Goal: Information Seeking & Learning: Learn about a topic

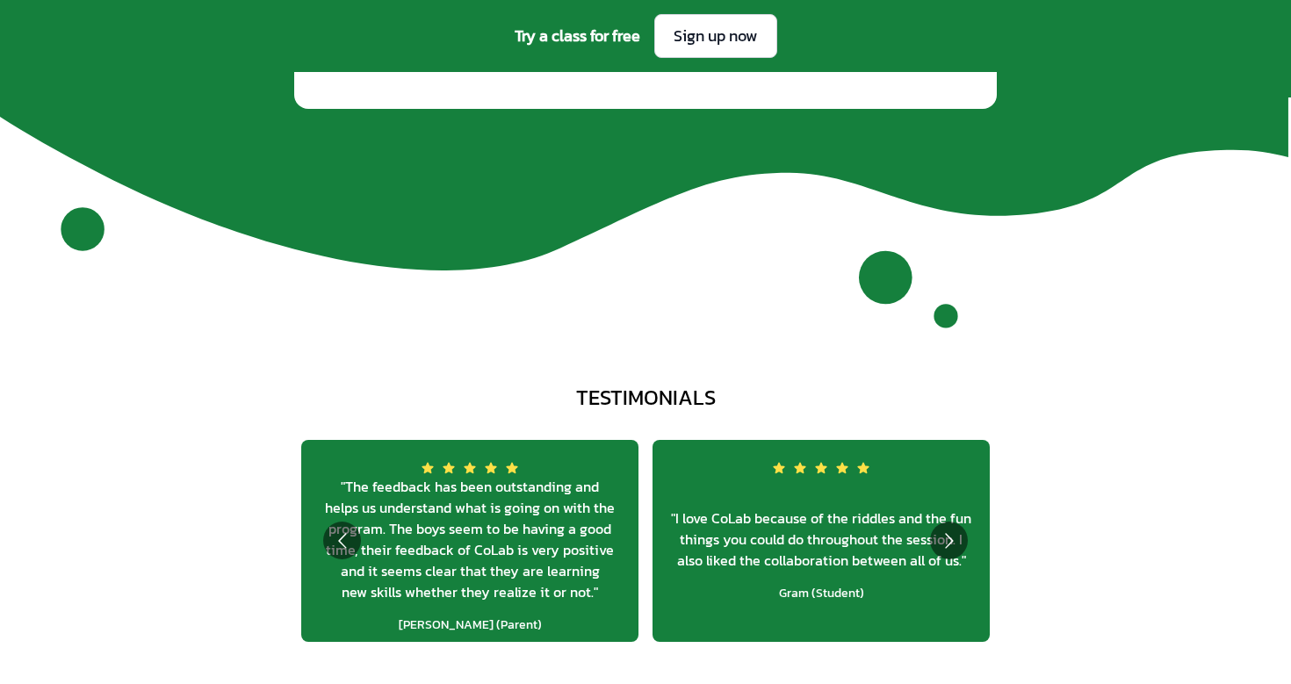
scroll to position [6364, 0]
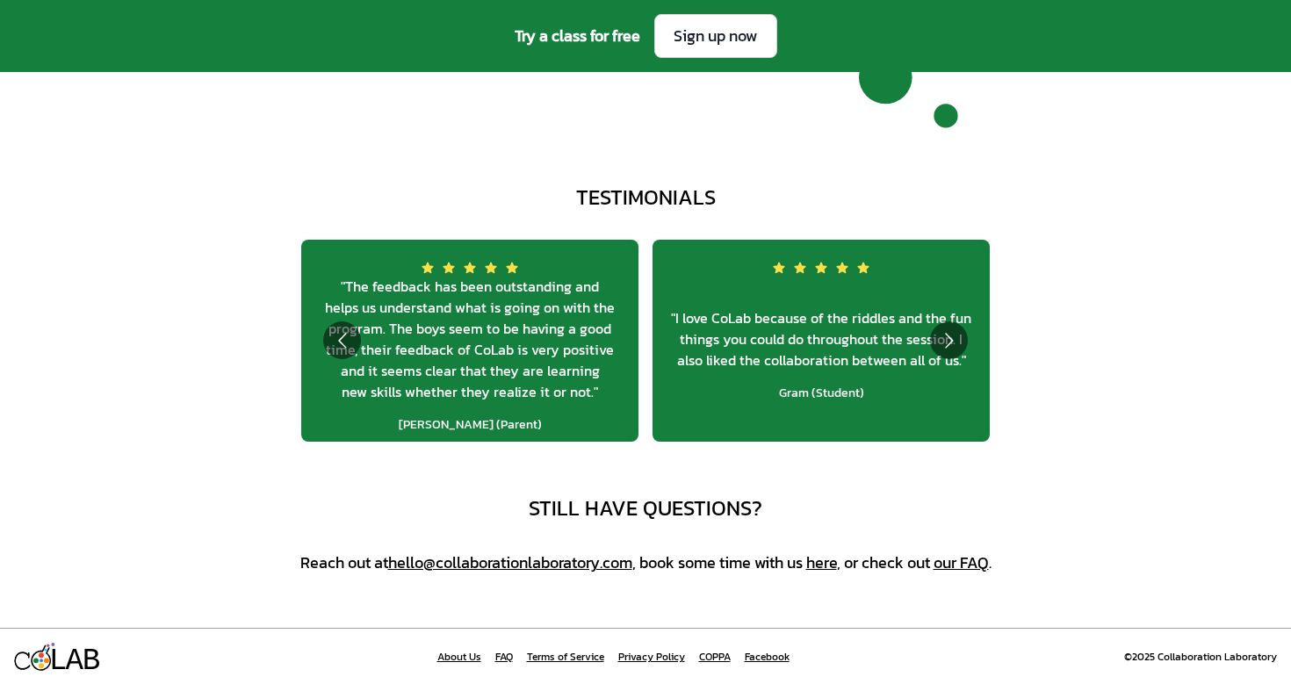
click at [966, 559] on link "our FAQ" at bounding box center [961, 563] width 55 height 24
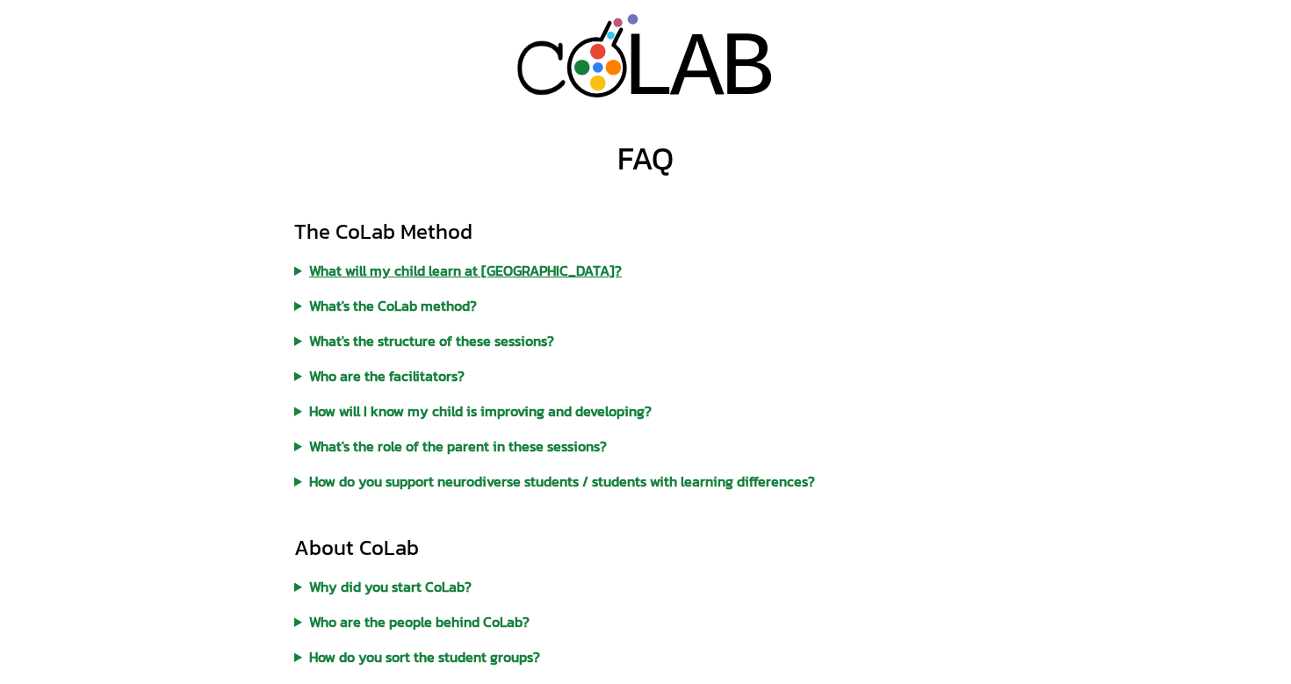
click at [471, 265] on summary "What will my child learn at [GEOGRAPHIC_DATA]?" at bounding box center [645, 270] width 703 height 21
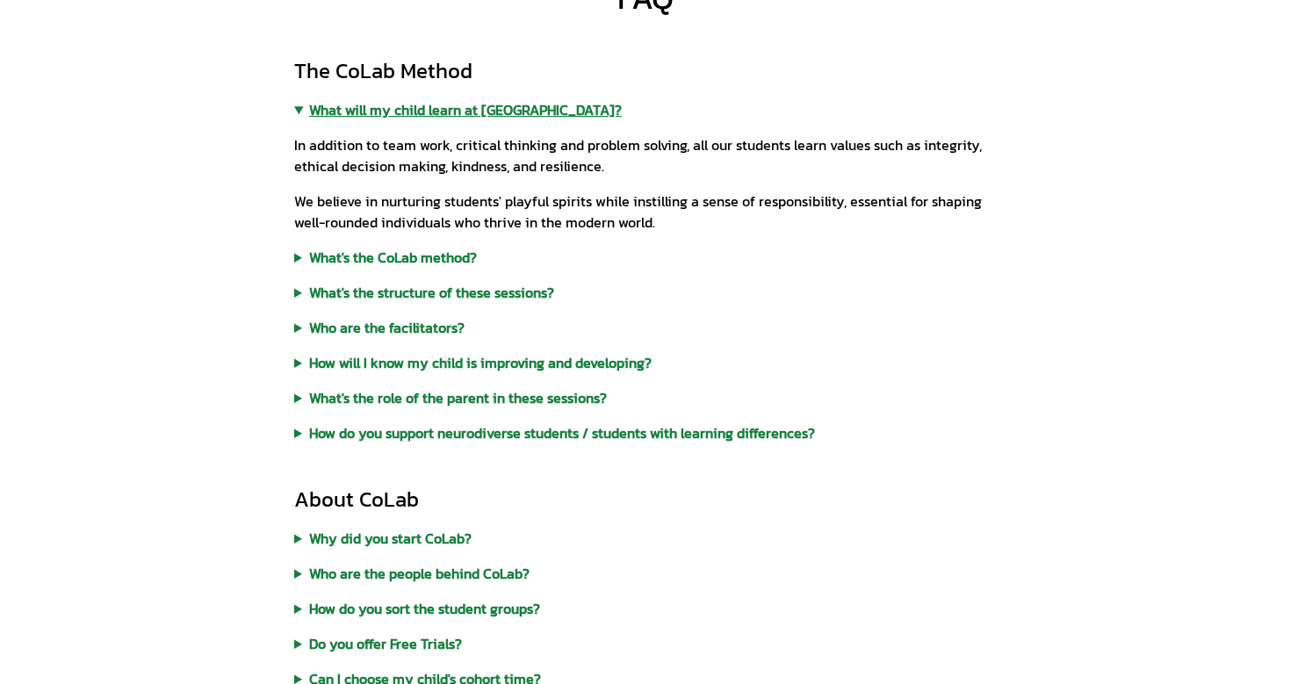
scroll to position [163, 0]
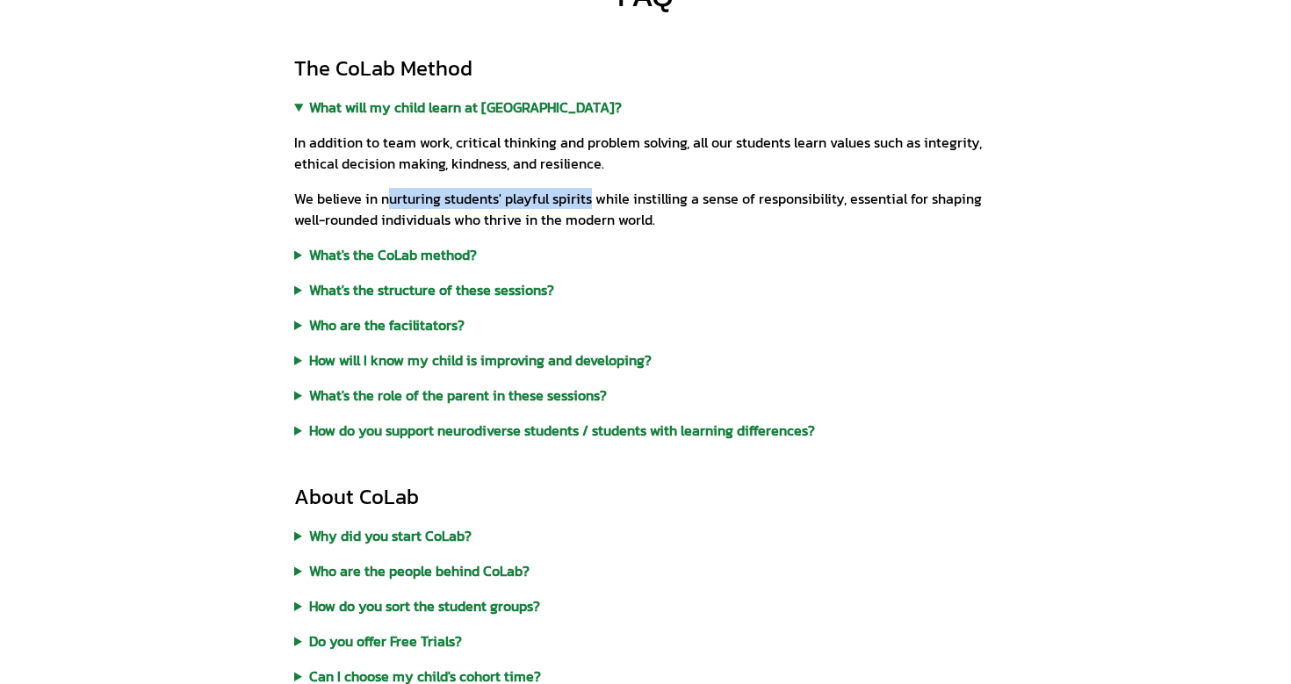
drag, startPoint x: 386, startPoint y: 196, endPoint x: 588, endPoint y: 201, distance: 202.1
click at [588, 201] on p "We believe in nurturing students' playful spirits while instilling a sense of r…" at bounding box center [645, 209] width 703 height 42
copy p "urturing students' playful spirits"
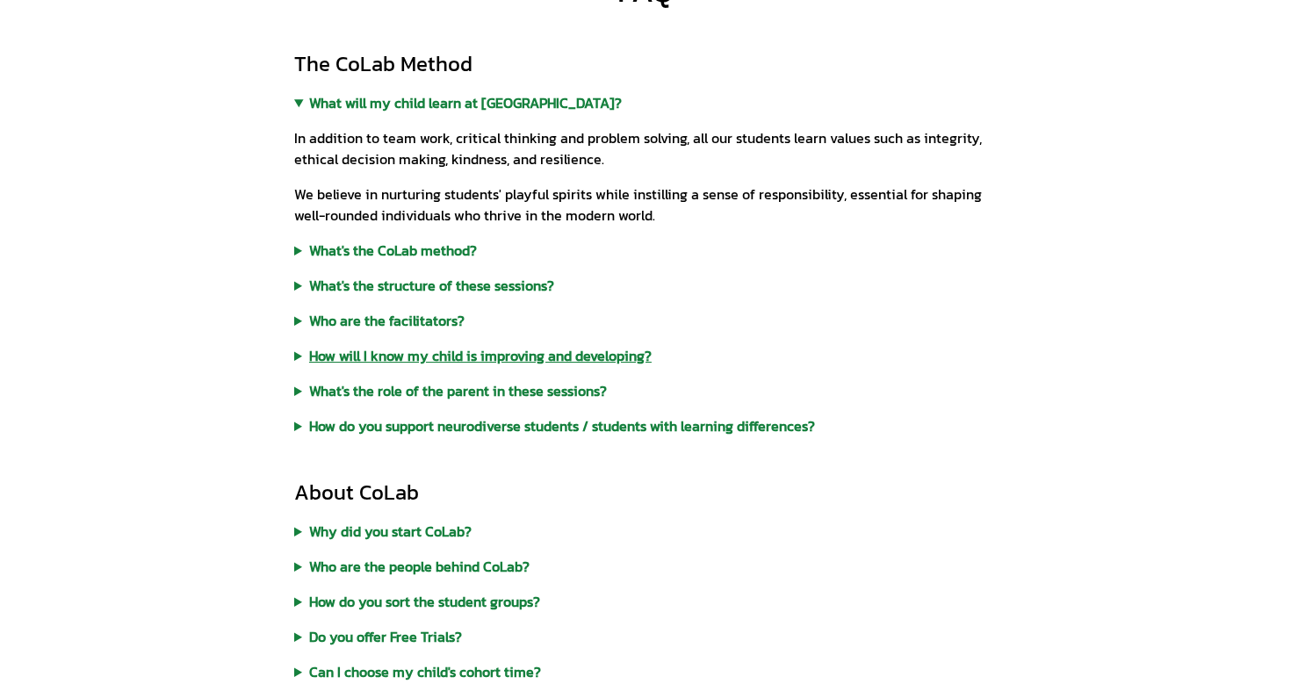
click at [455, 351] on summary "How will I know my child is improving and developing?" at bounding box center [645, 355] width 703 height 21
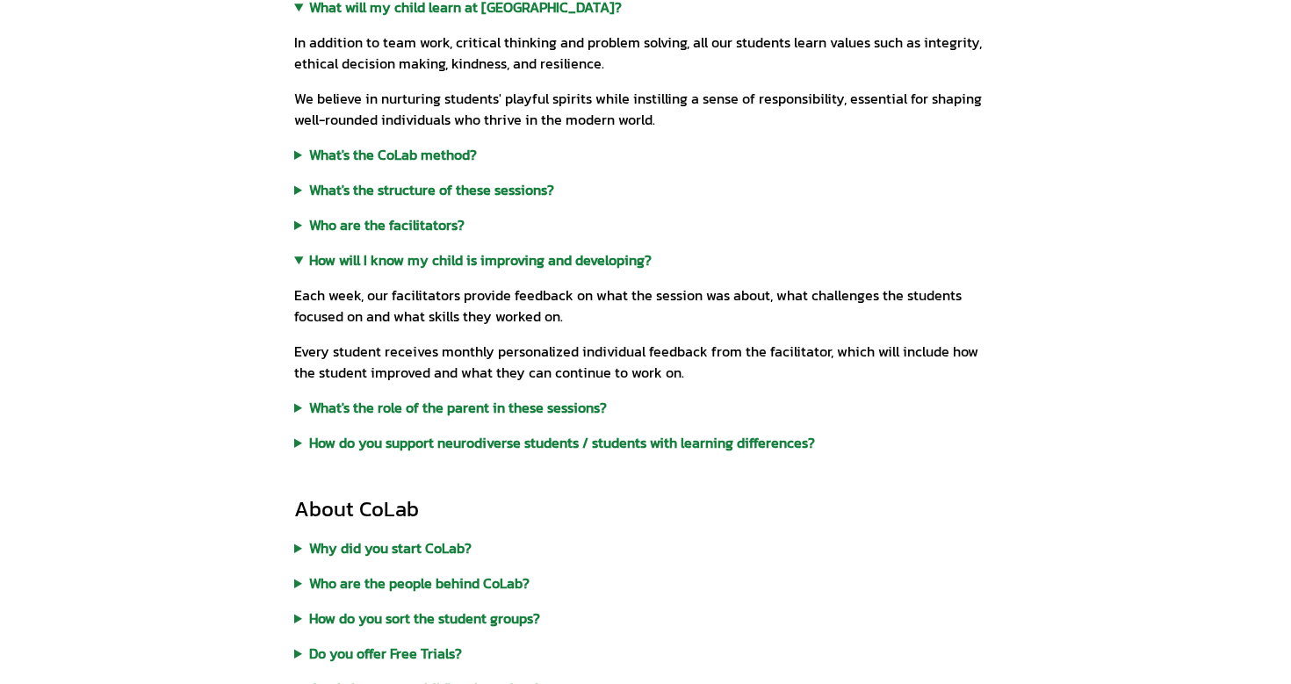
scroll to position [327, 0]
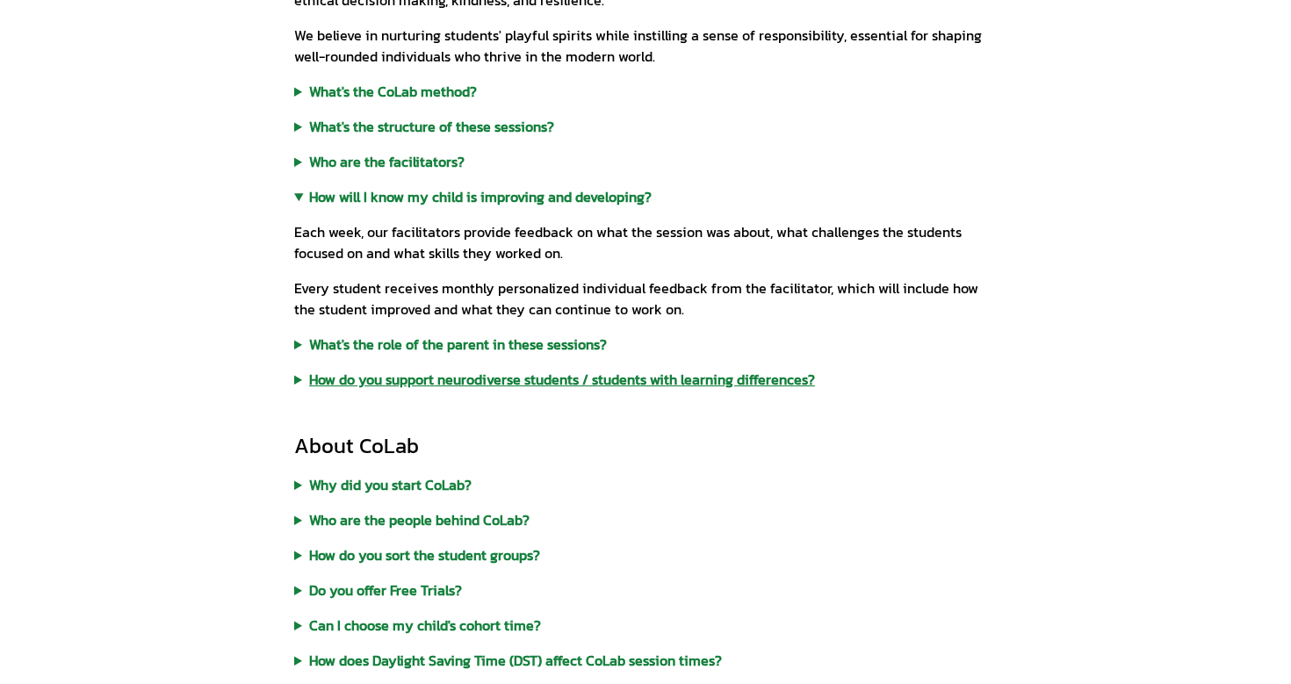
click at [471, 385] on summary "How do you support neurodiverse students / students with learning differences?" at bounding box center [645, 379] width 703 height 21
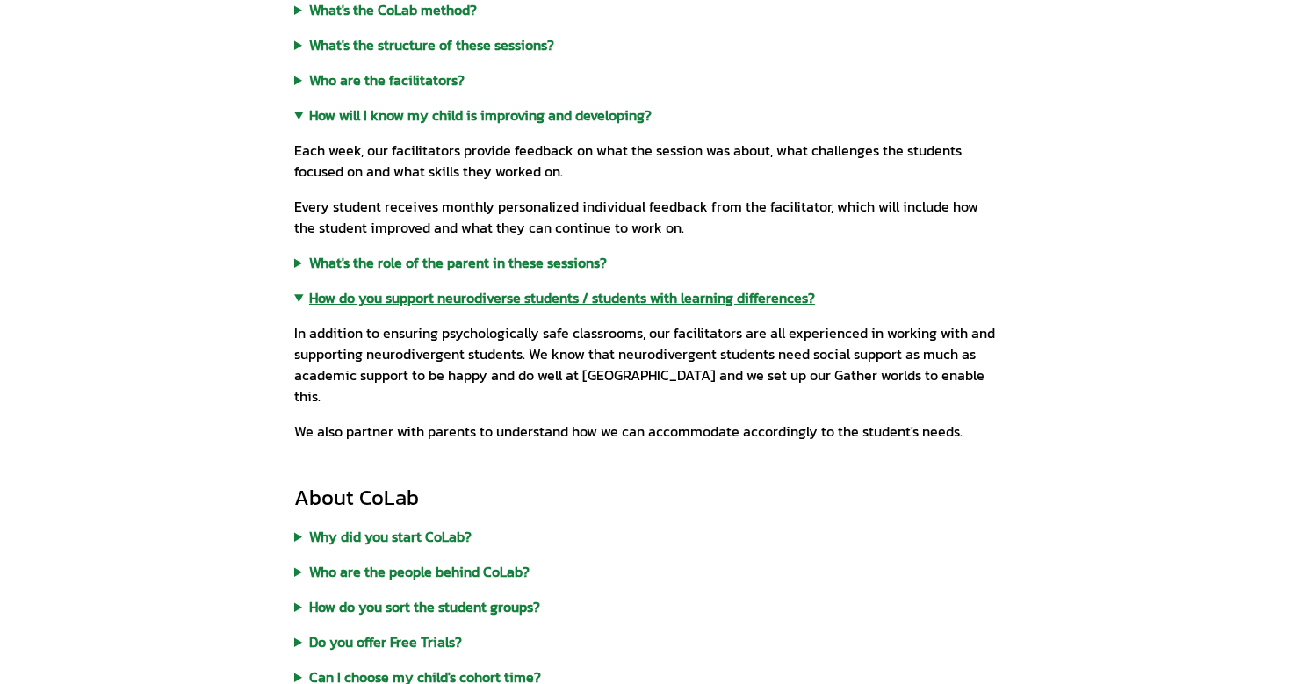
scroll to position [433, 0]
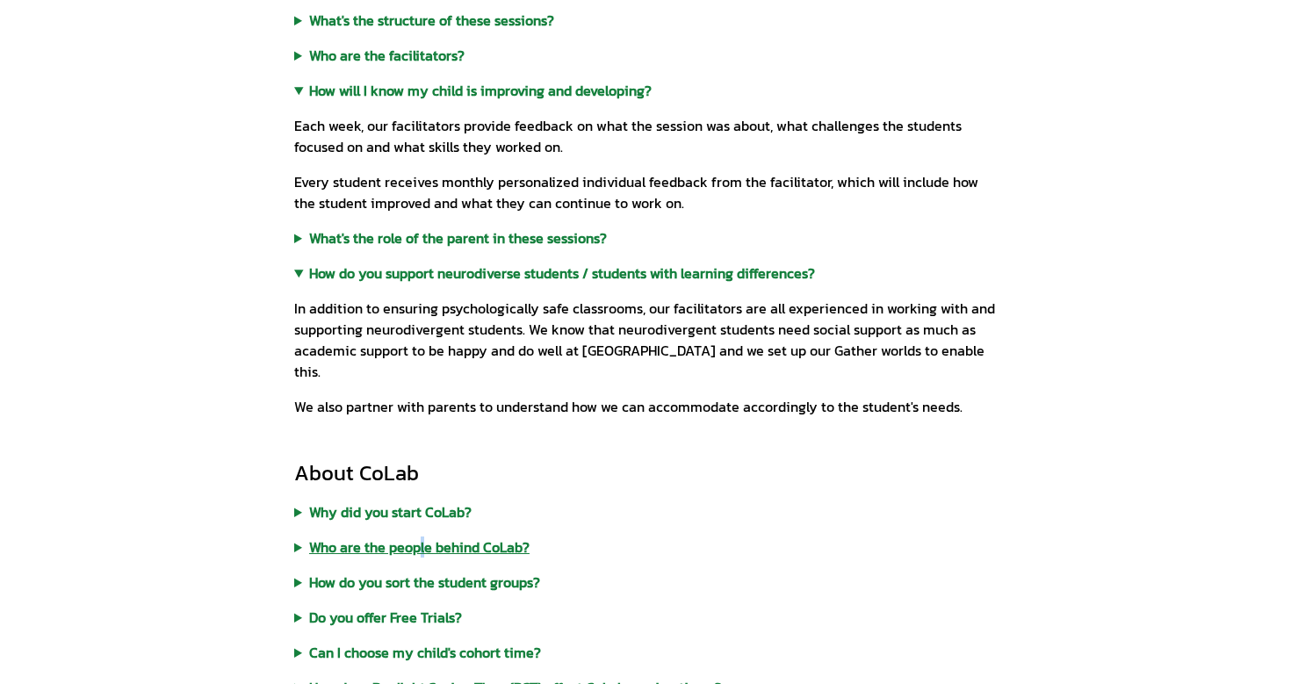
click at [418, 537] on summary "Who are the people behind CoLab?" at bounding box center [645, 547] width 703 height 21
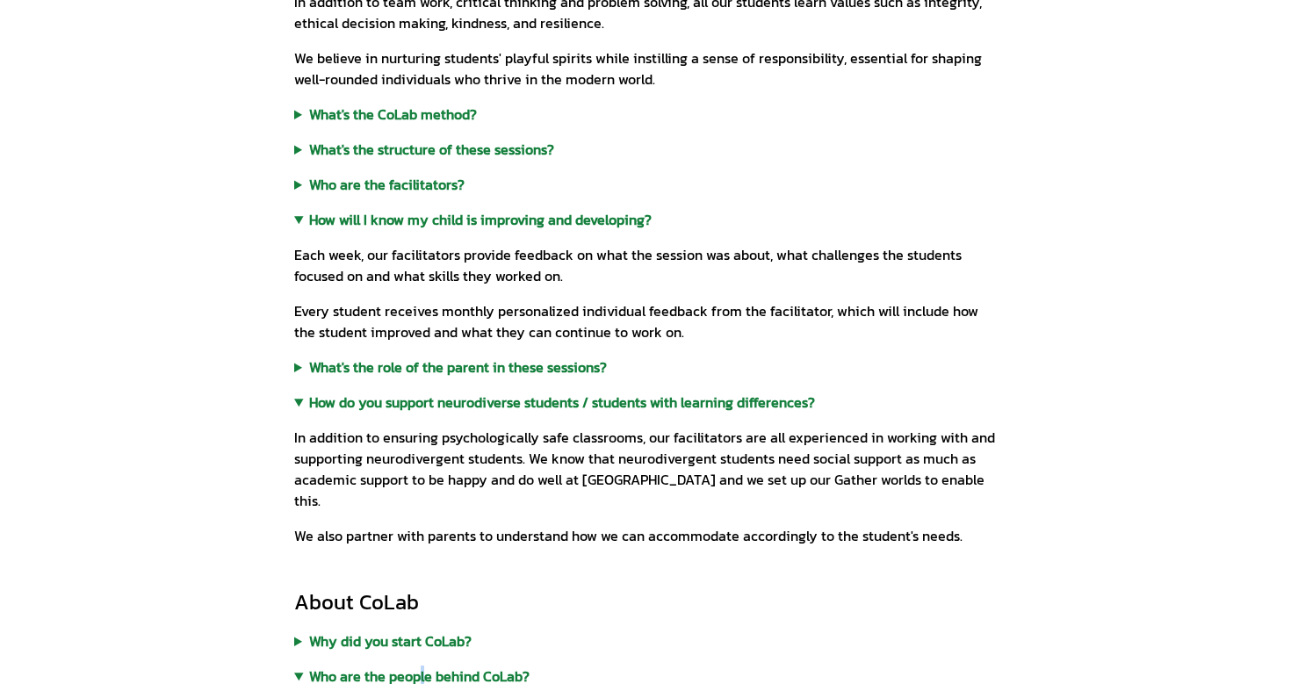
scroll to position [310, 0]
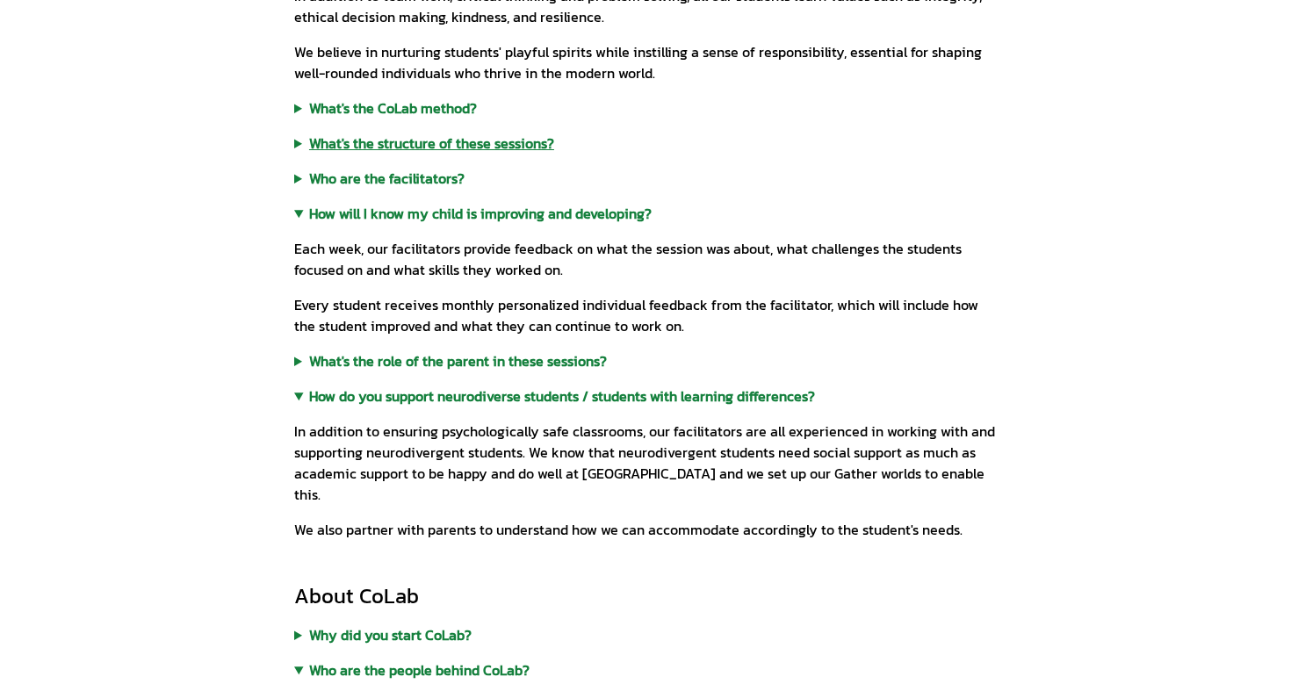
click at [498, 145] on summary "What's the structure of these sessions?" at bounding box center [645, 143] width 703 height 21
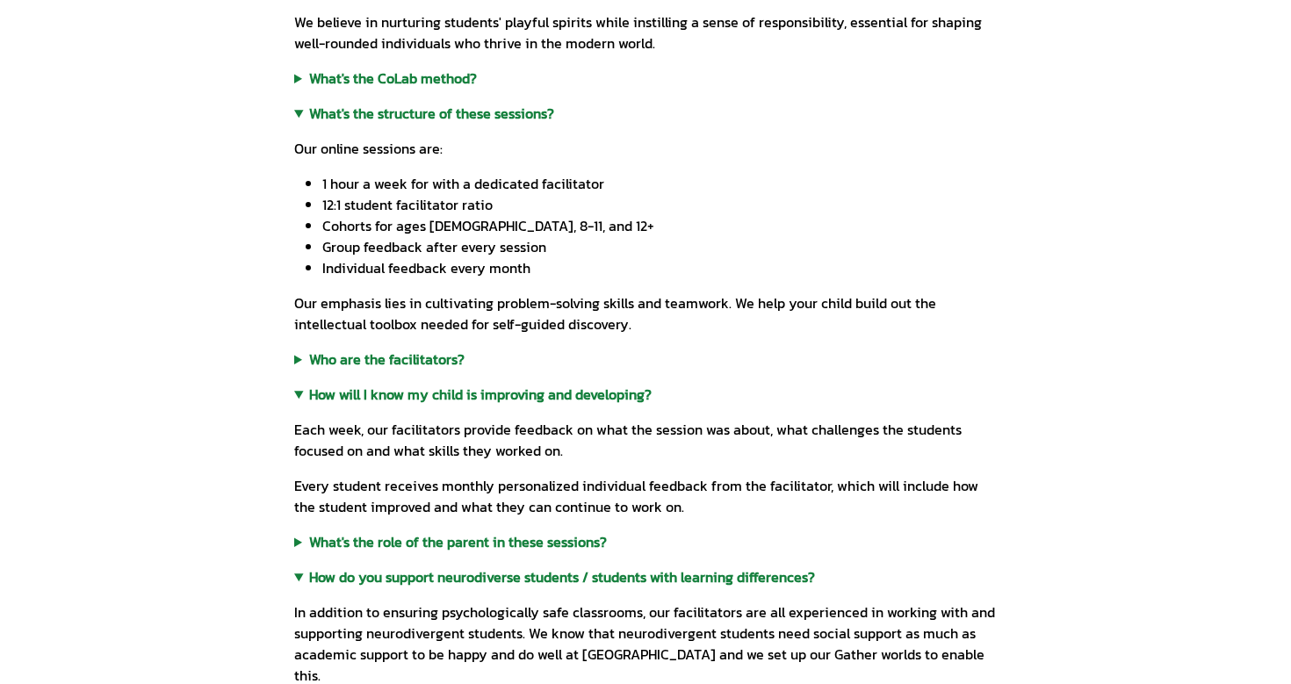
scroll to position [339, 0]
drag, startPoint x: 424, startPoint y: 302, endPoint x: 555, endPoint y: 297, distance: 131.0
click at [555, 297] on p "Our emphasis lies in cultivating problem-solving skills and teamwork. We help y…" at bounding box center [645, 314] width 703 height 42
drag, startPoint x: 494, startPoint y: 303, endPoint x: 632, endPoint y: 306, distance: 137.9
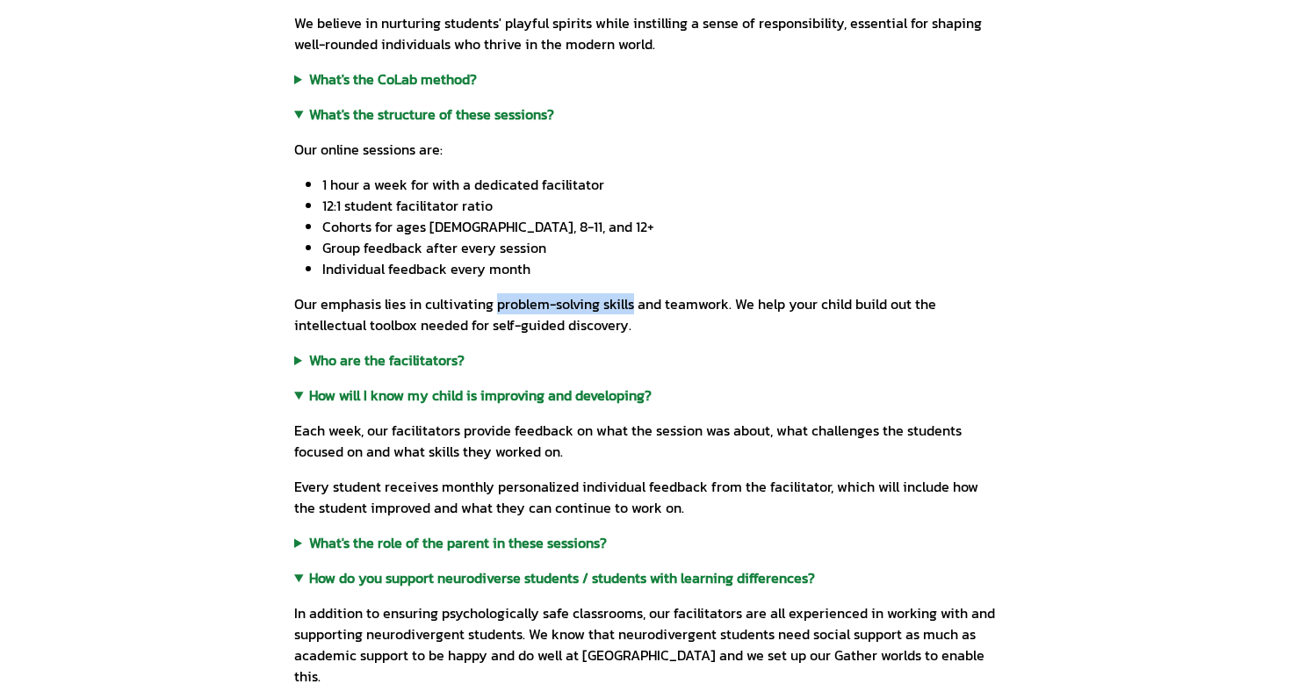
click at [632, 306] on p "Our emphasis lies in cultivating problem-solving skills and teamwork. We help y…" at bounding box center [645, 314] width 703 height 42
copy p "problem-solving skills"
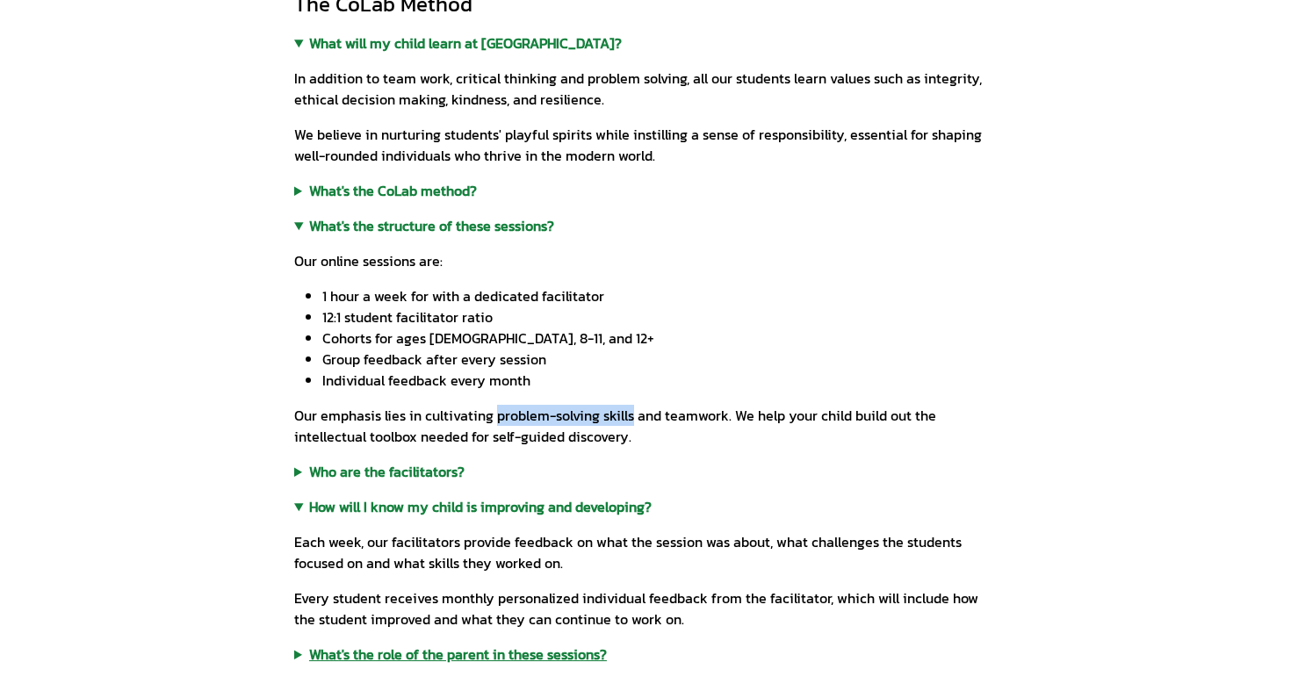
scroll to position [227, 0]
click at [444, 197] on summary "What's the CoLab method?" at bounding box center [645, 191] width 703 height 21
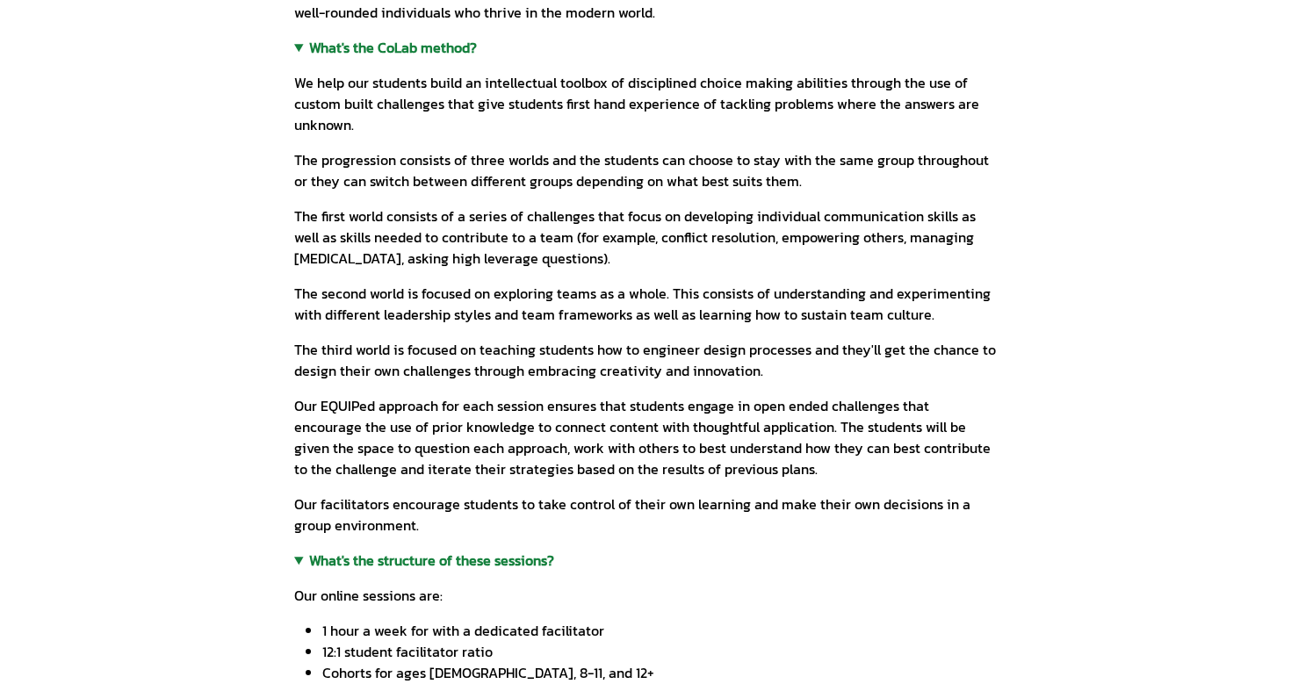
scroll to position [372, 0]
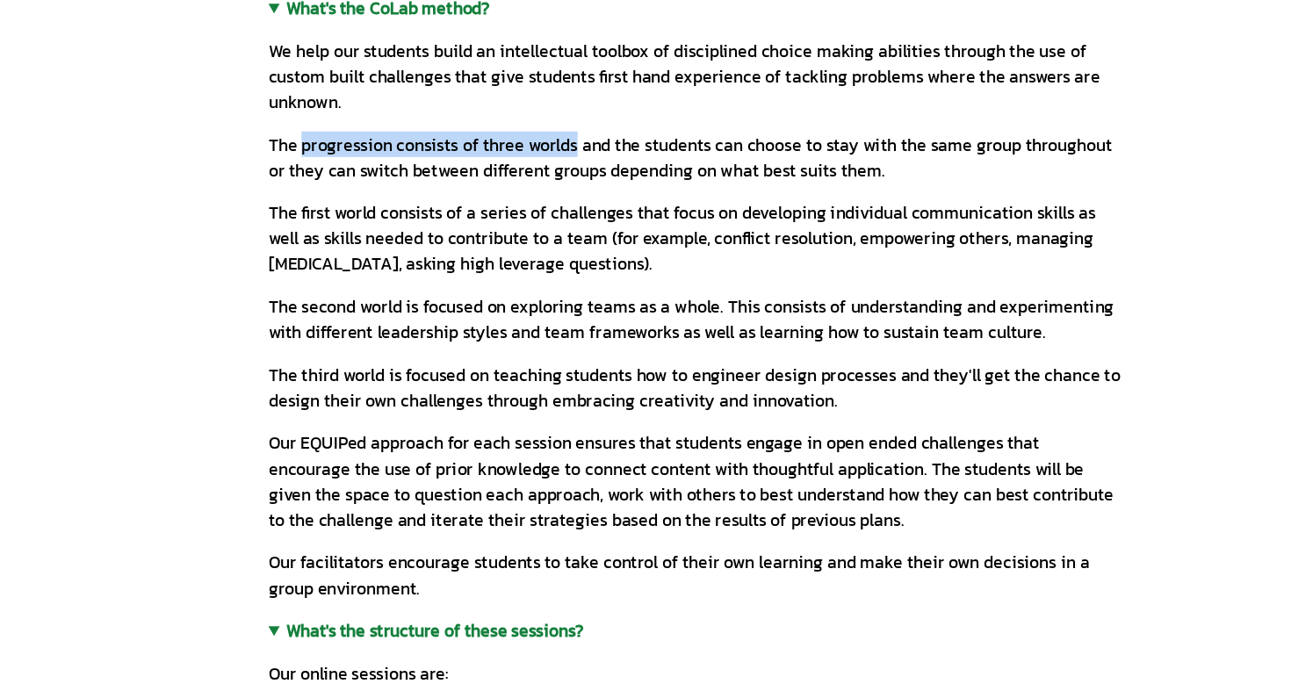
drag, startPoint x: 322, startPoint y: 154, endPoint x: 547, endPoint y: 162, distance: 225.9
click at [547, 162] on p "The progression consists of three worlds and the students can choose to stay wi…" at bounding box center [645, 169] width 703 height 42
copy p "progression consists of three worlds"
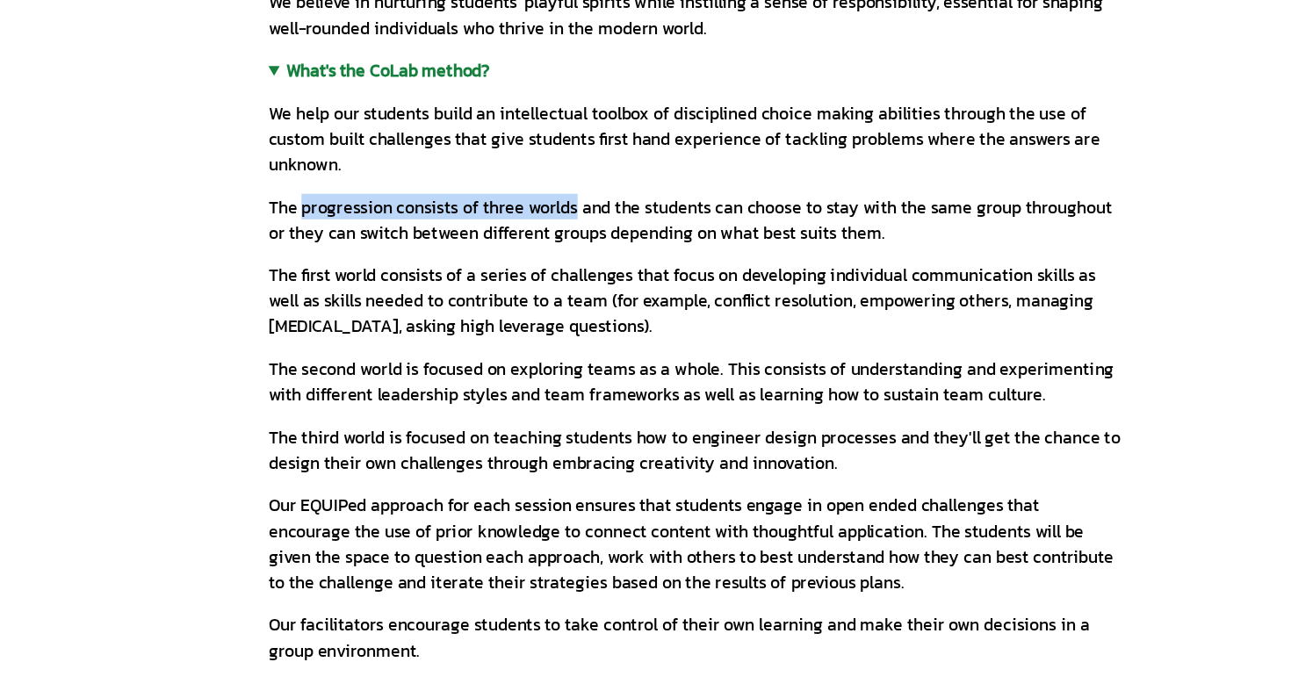
scroll to position [360, 0]
click at [733, 166] on p "The progression consists of three worlds and the students can choose to stay wi…" at bounding box center [645, 181] width 703 height 42
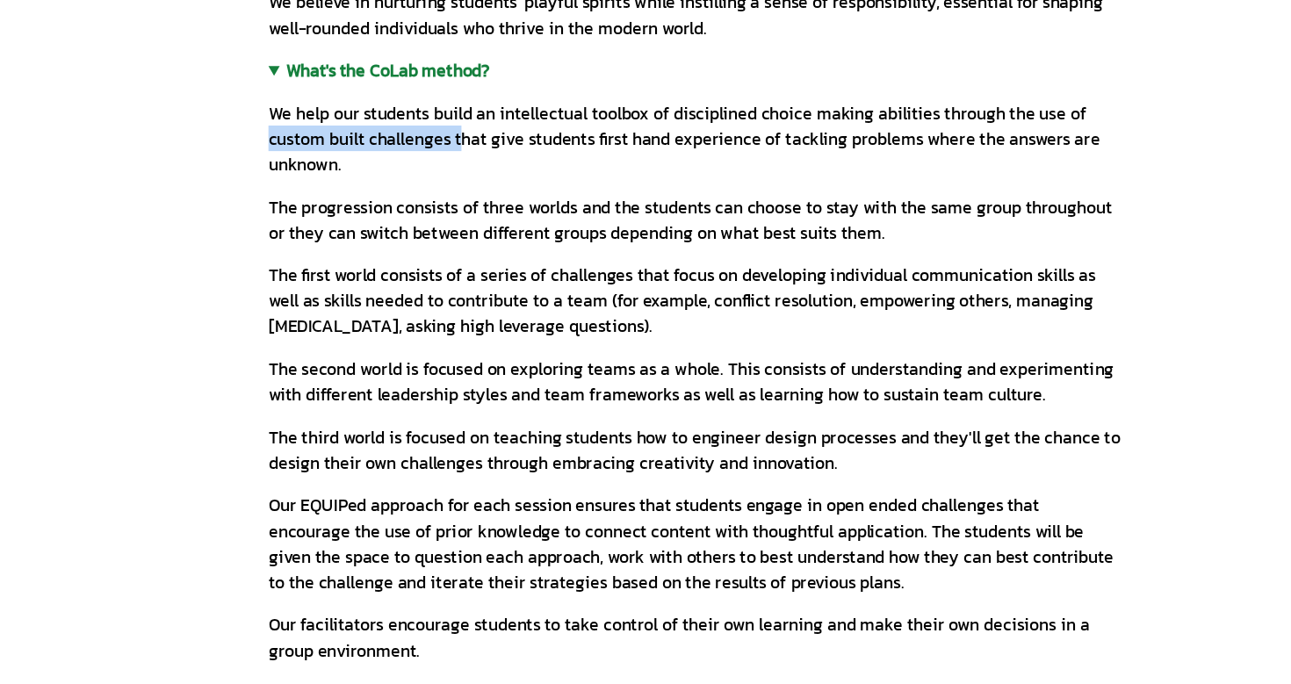
drag, startPoint x: 294, startPoint y: 115, endPoint x: 450, endPoint y: 119, distance: 155.5
click at [450, 119] on p "We help our students build an intellectual toolbox of disciplined choice making…" at bounding box center [645, 114] width 703 height 63
copy p "custom built challenges t"
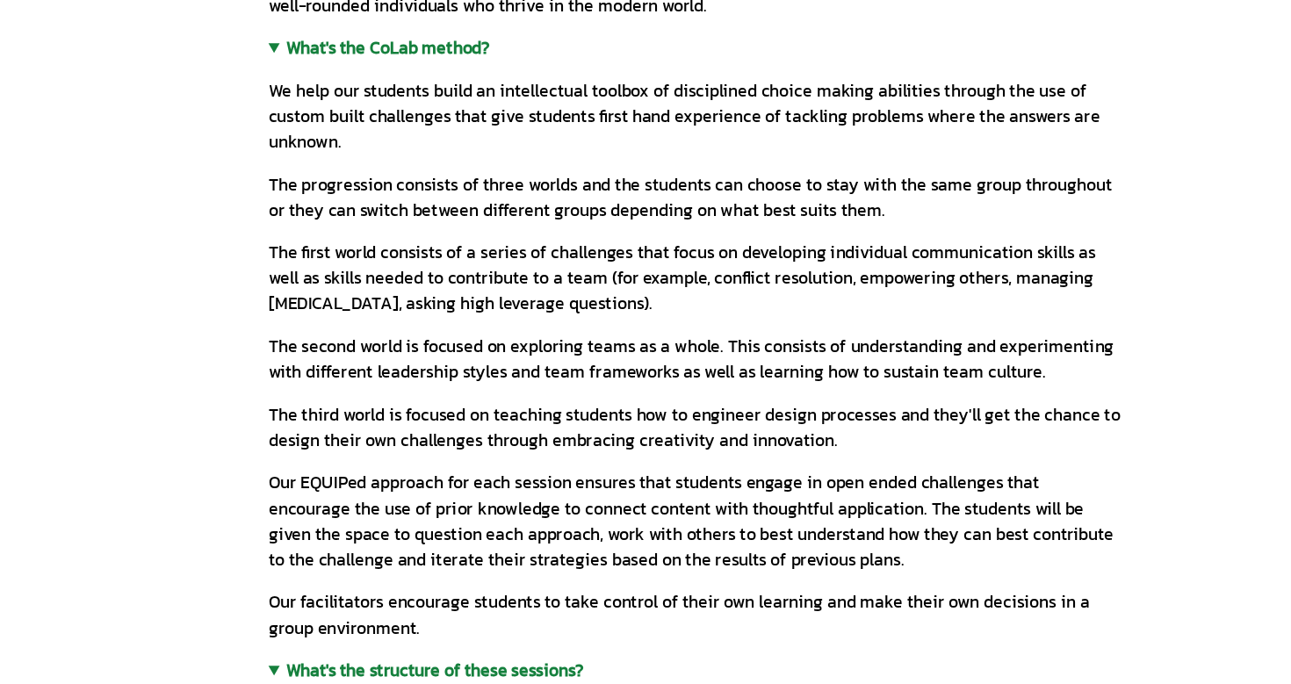
click at [768, 275] on p "The first world consists of a series of challenges that focus on developing ind…" at bounding box center [645, 247] width 703 height 63
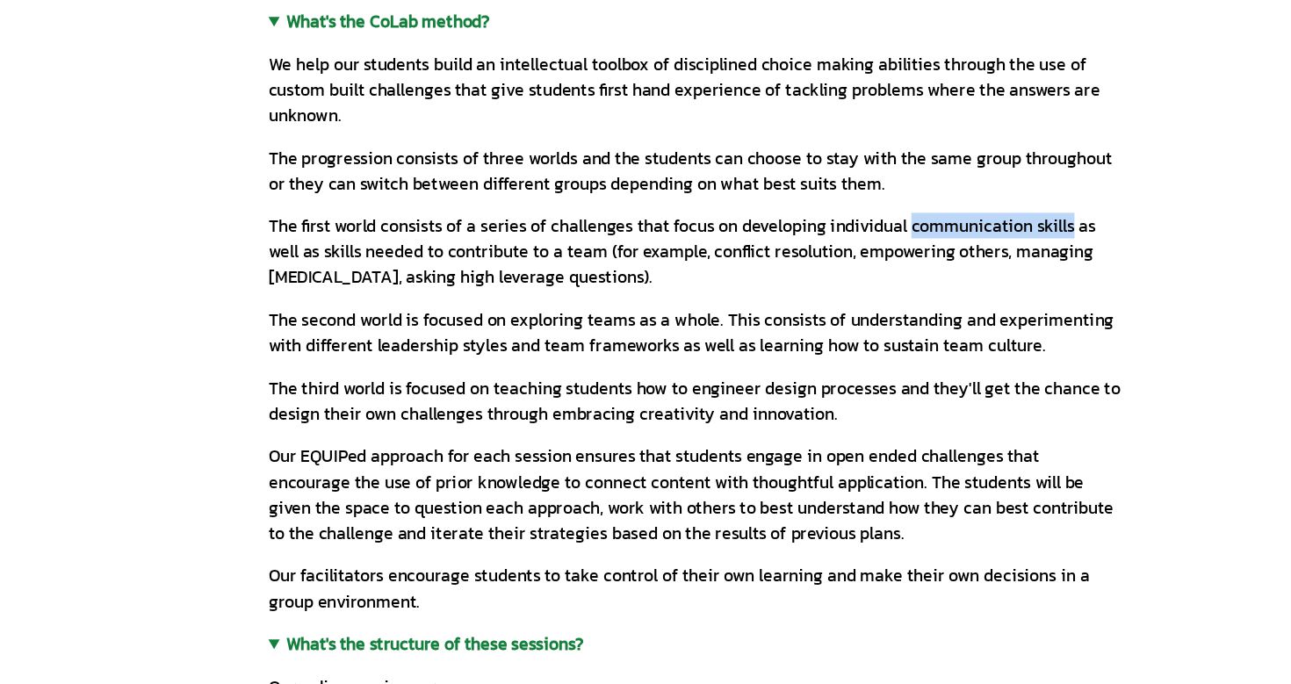
drag, startPoint x: 820, startPoint y: 228, endPoint x: 952, endPoint y: 231, distance: 131.8
click at [952, 231] on p "The first world consists of a series of challenges that focus on developing ind…" at bounding box center [645, 247] width 703 height 63
copy p "communication skills"
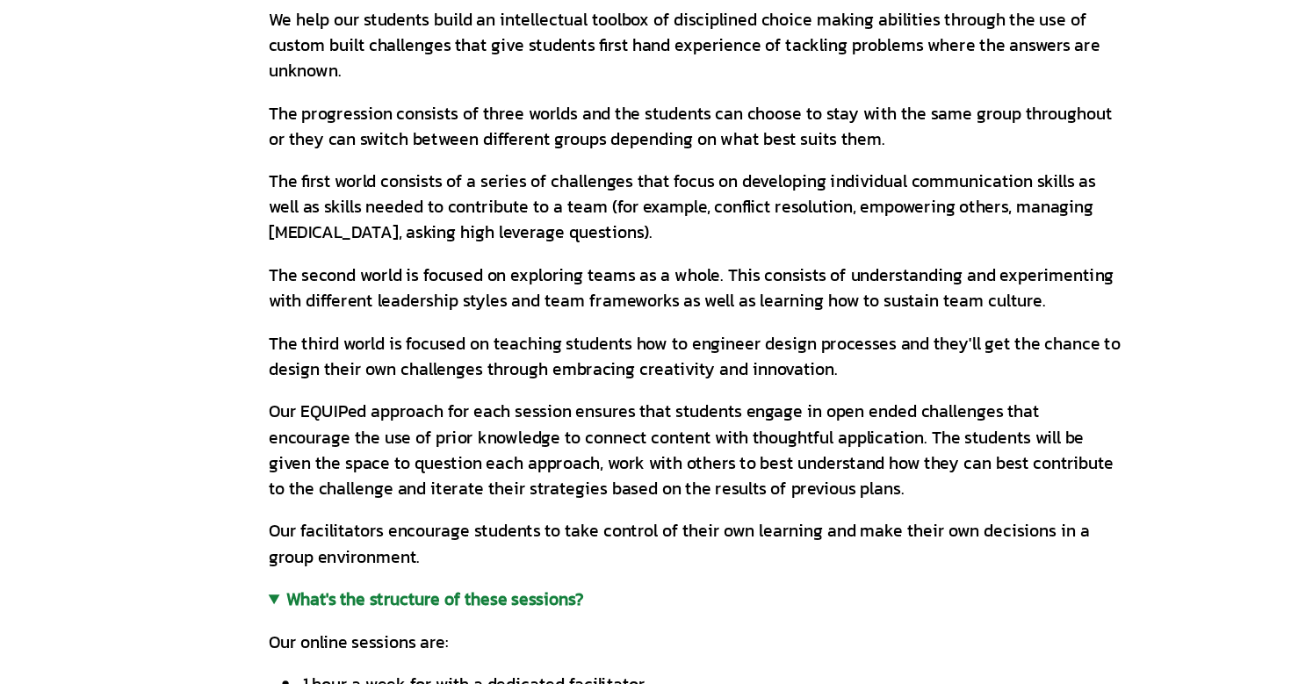
click at [702, 454] on p "Our EQUIPed approach for each session ensures that students engage in open ende…" at bounding box center [645, 448] width 703 height 84
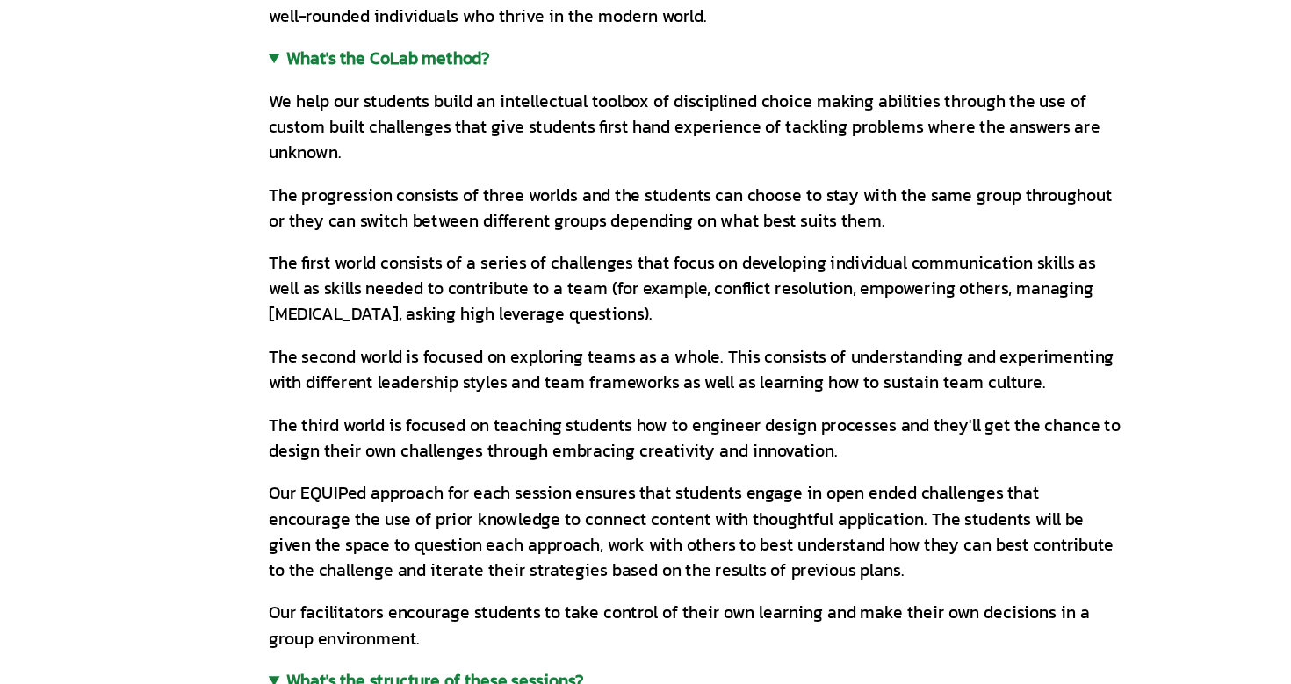
scroll to position [364, 0]
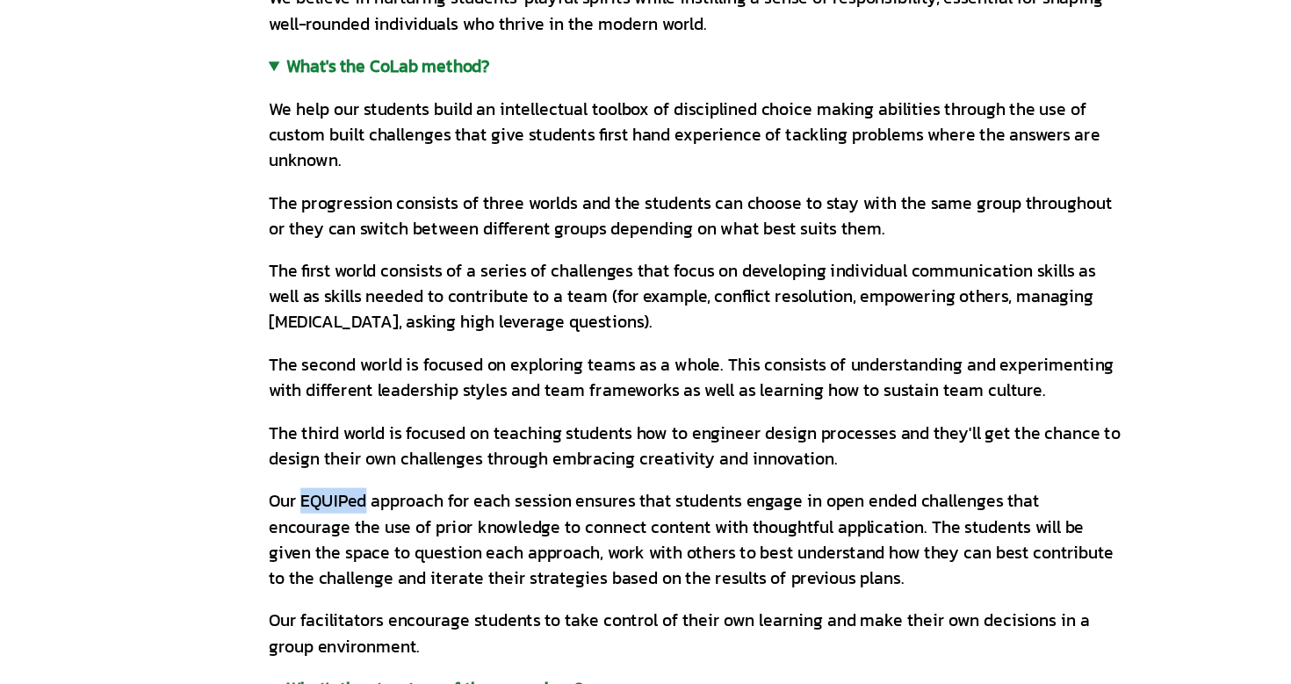
drag, startPoint x: 320, startPoint y: 412, endPoint x: 375, endPoint y: 412, distance: 55.3
click at [375, 412] on p "Our EQUIPed approach for each session ensures that students engage in open ende…" at bounding box center [645, 444] width 703 height 84
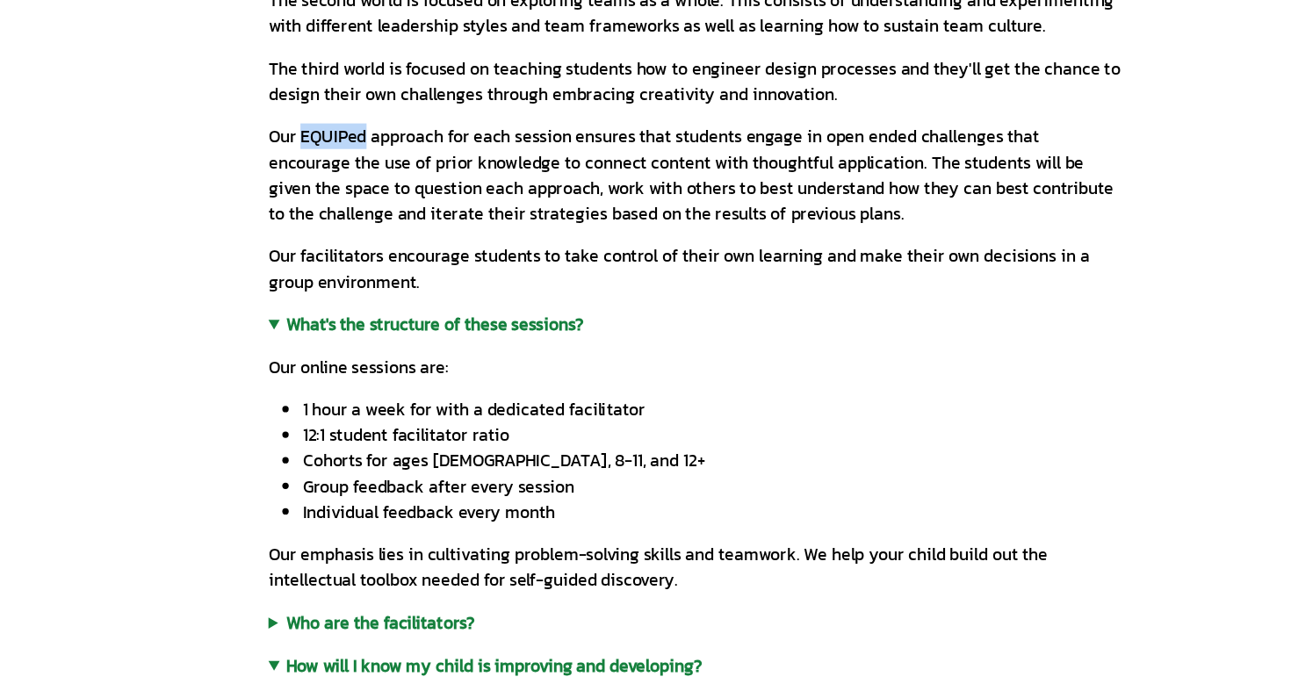
scroll to position [322, 0]
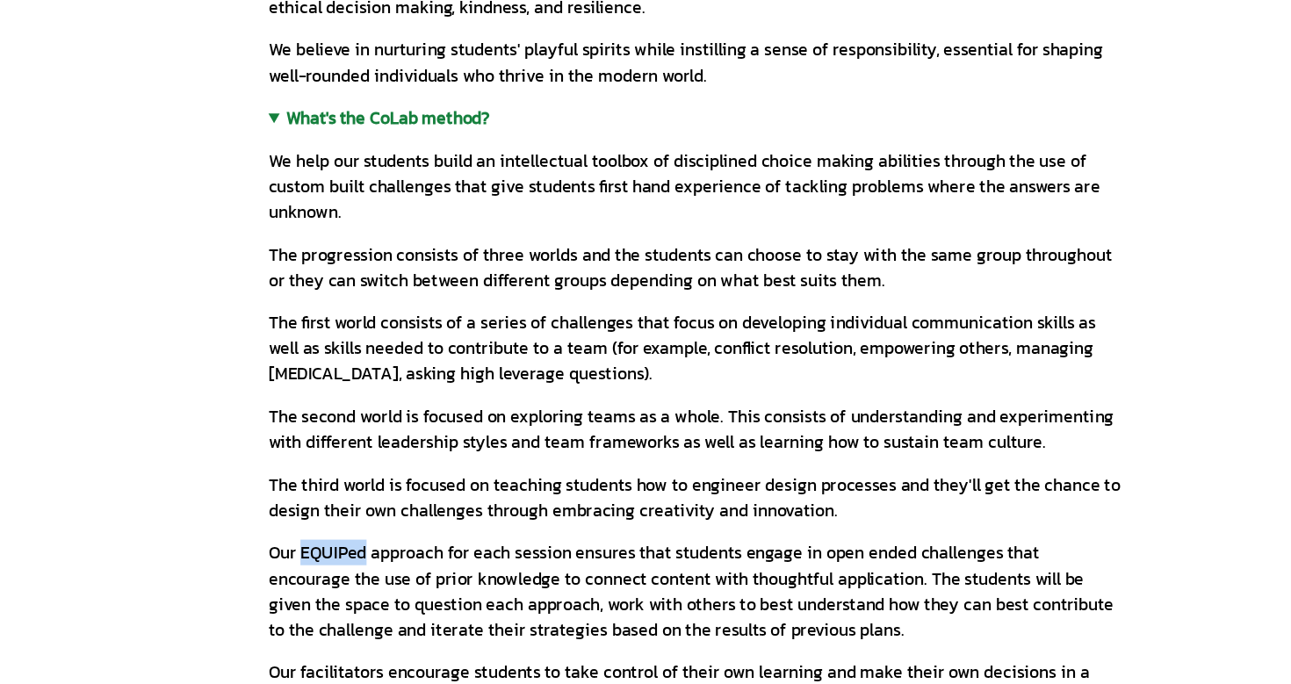
copy p "EQUIPed"
